Goal: Find specific page/section

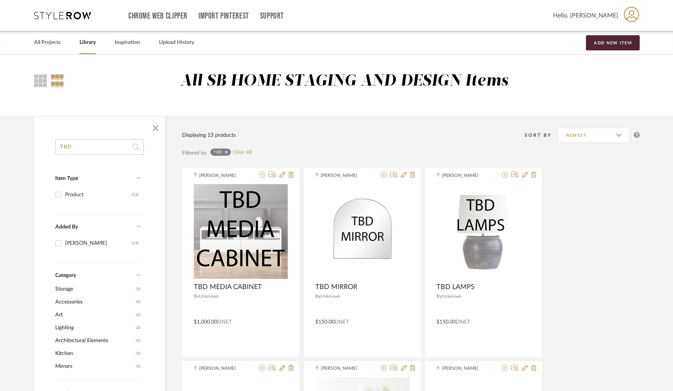
click at [89, 150] on input "TBD" at bounding box center [99, 146] width 89 height 15
paste input "[PERSON_NAME] 48""
type input "[PERSON_NAME] 48""
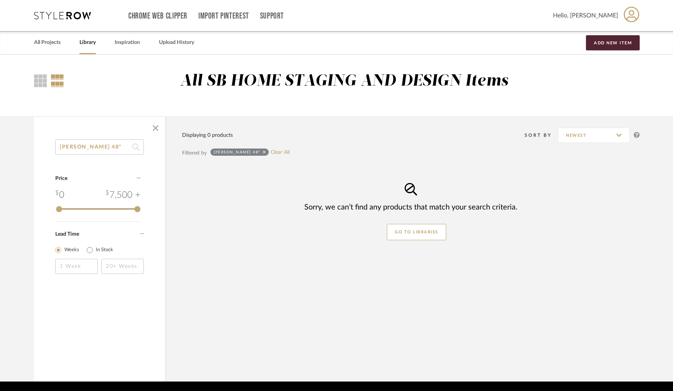
click at [87, 44] on link "Library" at bounding box center [87, 42] width 16 height 10
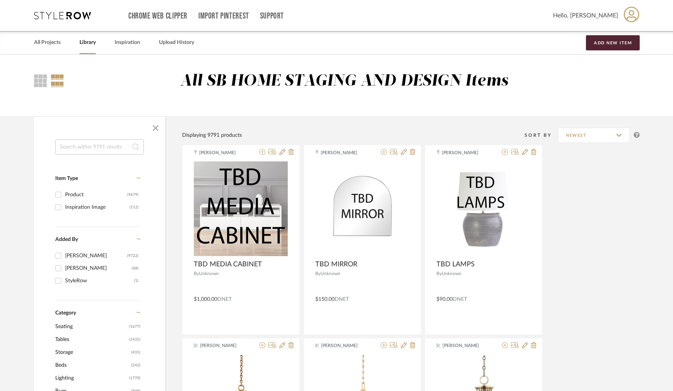
click at [91, 146] on input at bounding box center [99, 146] width 89 height 15
paste input "[PERSON_NAME] 48""
type input "[PERSON_NAME] 48""
